Goal: Task Accomplishment & Management: Complete application form

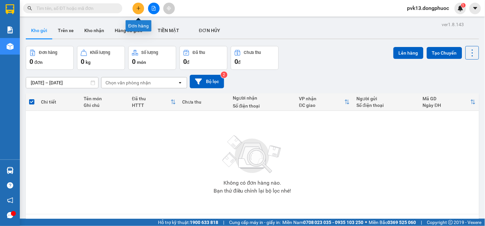
click at [139, 9] on icon "plus" at bounding box center [138, 8] width 5 height 5
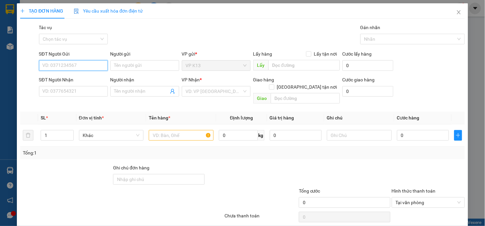
click at [80, 68] on input "SĐT Người Gửi" at bounding box center [73, 65] width 69 height 11
click at [77, 77] on div "0963904865 - [PERSON_NAME]" at bounding box center [74, 78] width 65 height 7
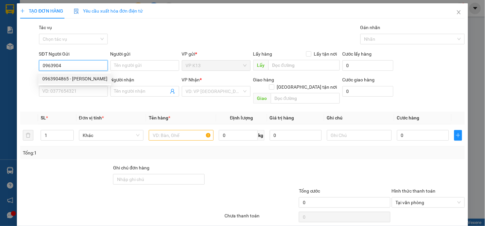
type input "0963904865"
type input "THẢO"
type input "0772200939"
type input "duyên"
type input "30.000"
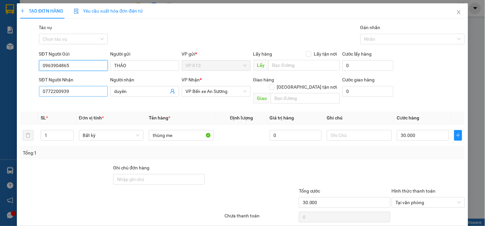
type input "0963904865"
click at [93, 93] on input "0772200939" at bounding box center [73, 91] width 69 height 11
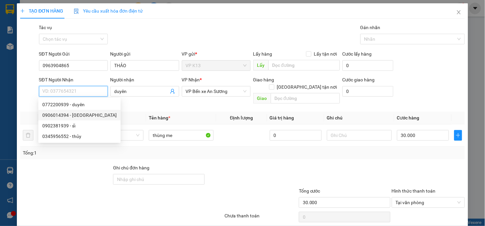
click at [68, 114] on div "0906014394 - [GEOGRAPHIC_DATA]" at bounding box center [79, 114] width 74 height 7
type input "0906014394"
type input "hà"
type input "70.000"
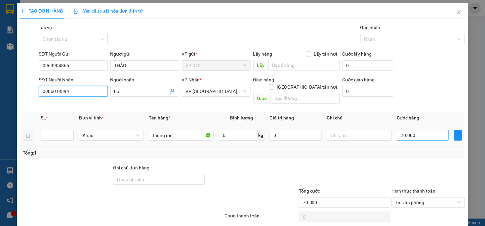
type input "0906014394"
click at [425, 131] on input "70.000" at bounding box center [423, 135] width 52 height 11
type input "5"
type input "50"
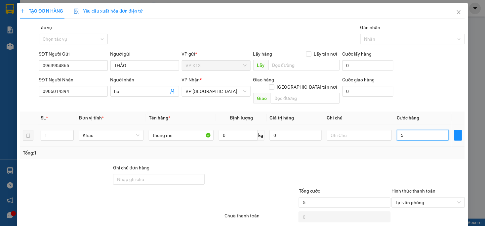
type input "50"
type input "500"
type input "5.000"
type input "50.000"
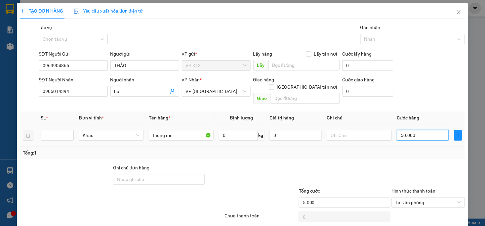
type input "50.000"
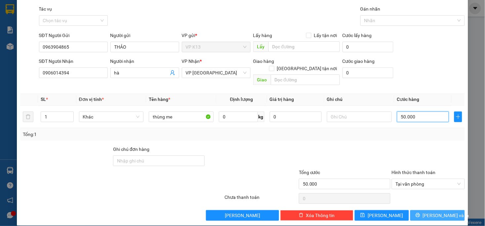
type input "50.000"
click at [433, 212] on span "[PERSON_NAME] và In" at bounding box center [446, 215] width 46 height 7
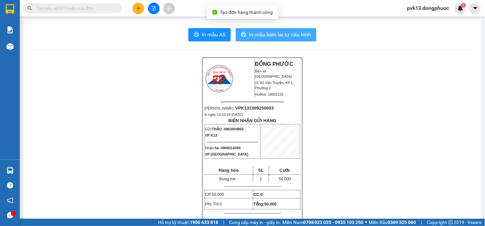
click at [270, 35] on span "In mẫu biên lai tự cấu hình" at bounding box center [280, 34] width 62 height 8
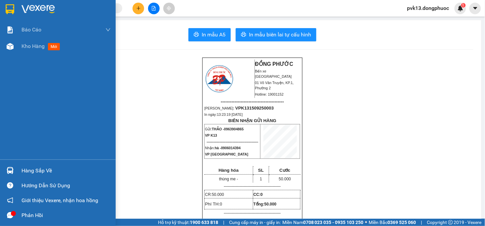
click at [20, 48] on div "Kho hàng mới" at bounding box center [58, 46] width 116 height 17
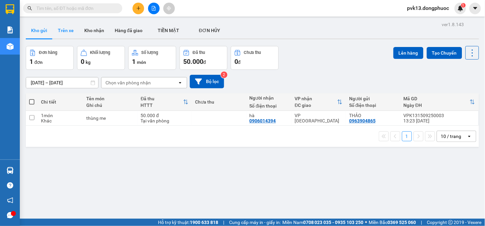
click at [73, 30] on button "Trên xe" at bounding box center [66, 30] width 26 height 16
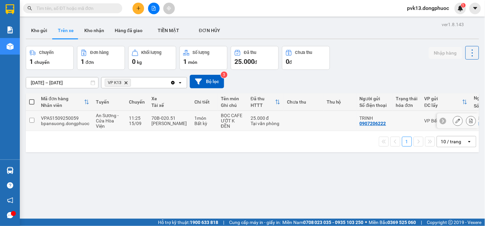
click at [280, 115] on td "25.000 đ Tại văn phòng" at bounding box center [265, 121] width 36 height 20
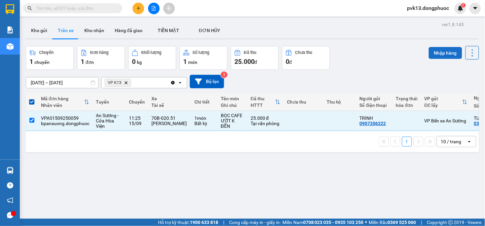
click at [430, 54] on button "Nhập hàng" at bounding box center [445, 53] width 33 height 12
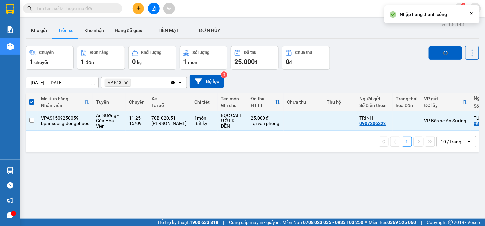
checkbox input "false"
